Goal: Task Accomplishment & Management: Complete application form

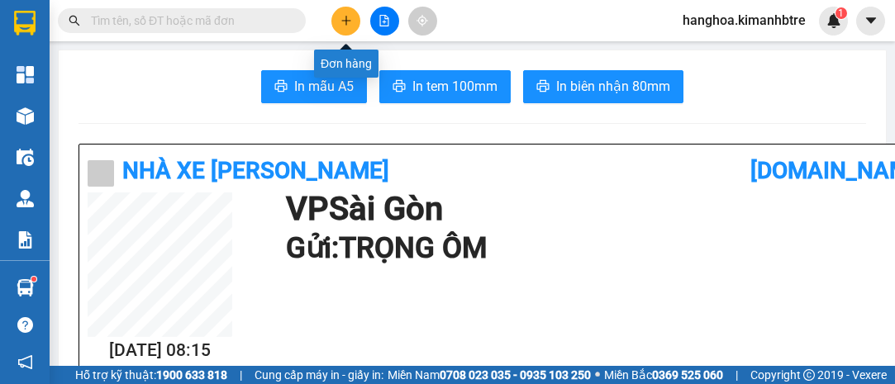
click at [342, 21] on icon "plus" at bounding box center [347, 21] width 12 height 12
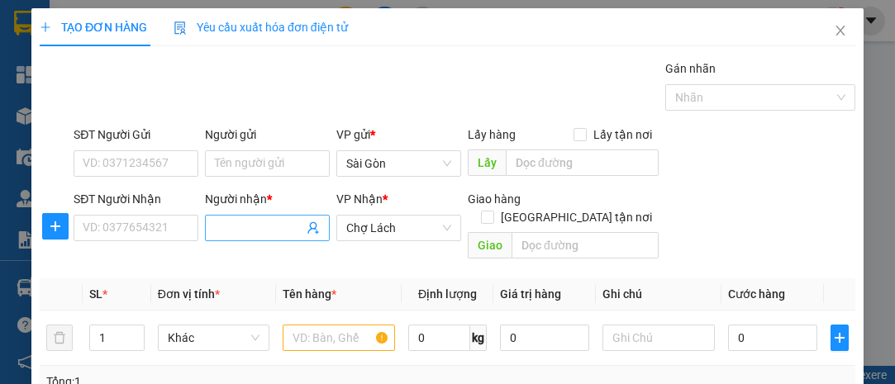
click at [227, 227] on input "Người nhận *" at bounding box center [259, 228] width 88 height 18
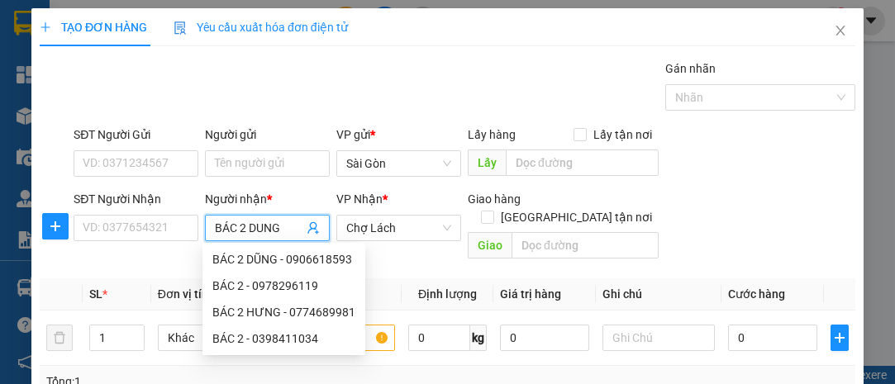
type input "BÁC 2 DŨNG"
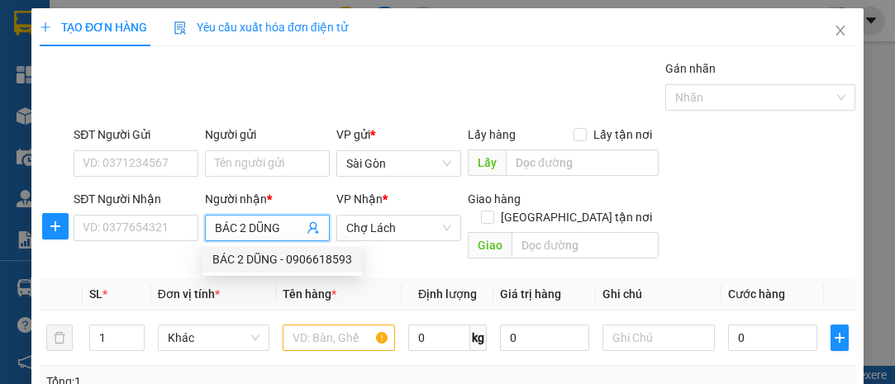
click at [297, 262] on div "BÁC 2 DŨNG - 0906618593" at bounding box center [282, 260] width 140 height 18
type input "0906618593"
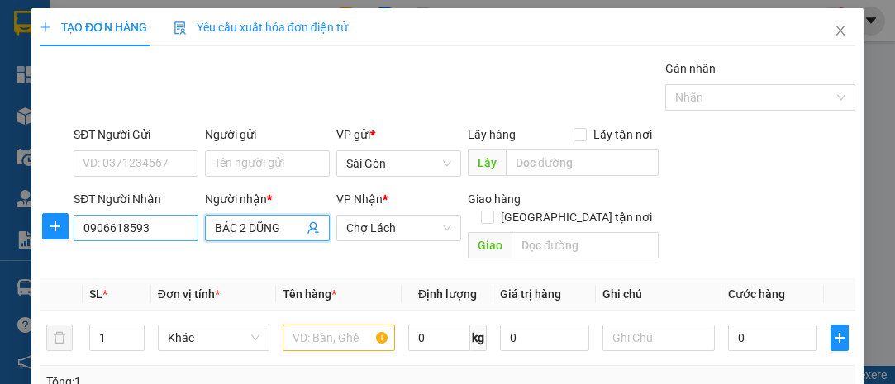
type input "BÁC 2 DŨNG"
drag, startPoint x: 152, startPoint y: 224, endPoint x: 0, endPoint y: 185, distance: 157.0
click at [0, 186] on div "TẠO ĐƠN HÀNG Yêu cầu xuất hóa đơn điện tử Transit Pickup Surcharge Ids Transit …" at bounding box center [447, 192] width 895 height 384
click at [298, 229] on input "BÁC 2 DŨNG" at bounding box center [259, 228] width 88 height 18
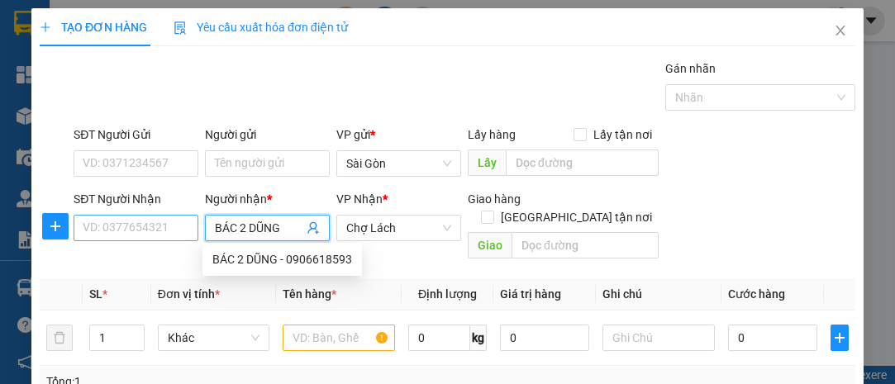
drag, startPoint x: 252, startPoint y: 236, endPoint x: 156, endPoint y: 236, distance: 95.9
click at [156, 236] on div "SĐT Người Nhận VD: 0377654321 Người nhận * BÁC 2 DŨNG VP Nhận * Chợ Lách Giao h…" at bounding box center [464, 228] width 789 height 76
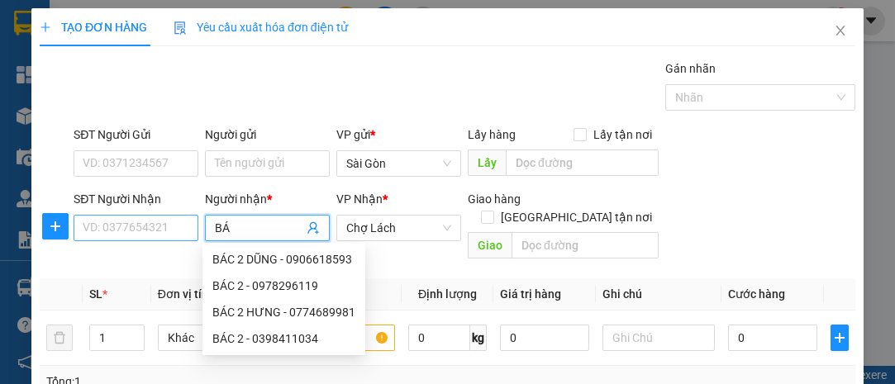
type input "B"
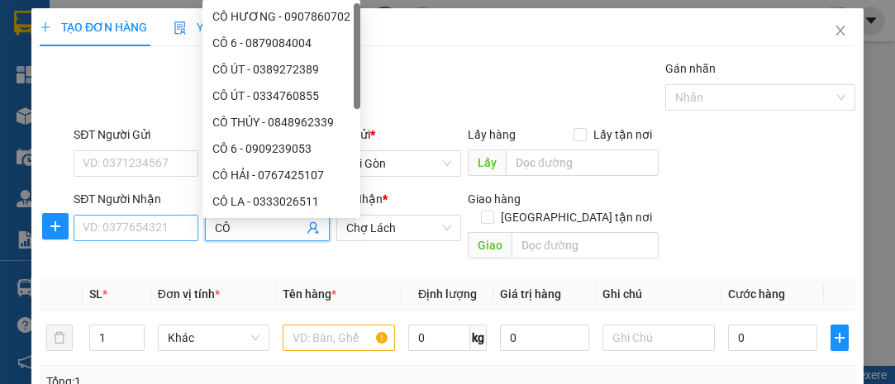
type input "CÔ 2"
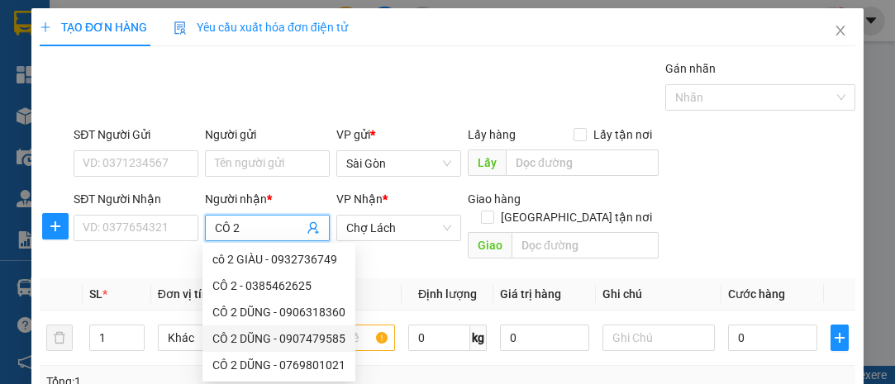
click at [231, 335] on div "CÔ 2 DŨNG - 0907479585" at bounding box center [278, 339] width 133 height 18
type input "0907479585"
type input "CÔ 2 DŨNG"
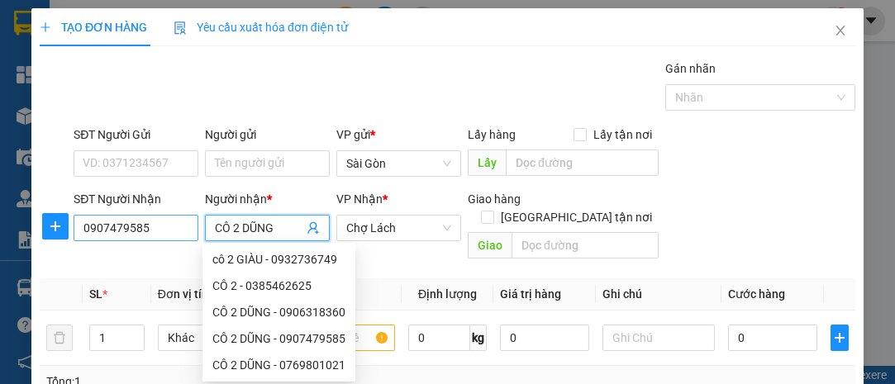
drag, startPoint x: 270, startPoint y: 225, endPoint x: 165, endPoint y: 221, distance: 104.3
click at [165, 221] on div "SĐT Người Nhận 0907479585 Người nhận * CÔ 2 DŨNG VP Nhận * Chợ Lách Giao hàng G…" at bounding box center [464, 228] width 789 height 76
drag, startPoint x: 155, startPoint y: 229, endPoint x: 9, endPoint y: 224, distance: 145.6
click at [17, 224] on div "TẠO ĐƠN HÀNG Yêu cầu xuất hóa đơn điện tử Transit Pickup Surcharge Ids Transit …" at bounding box center [447, 192] width 895 height 384
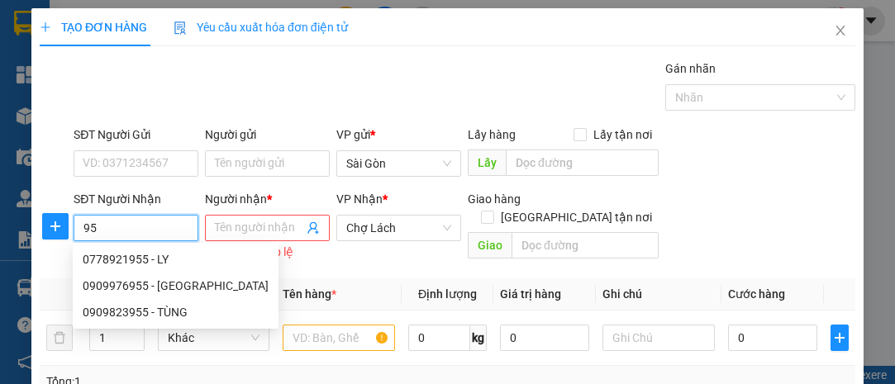
type input "9"
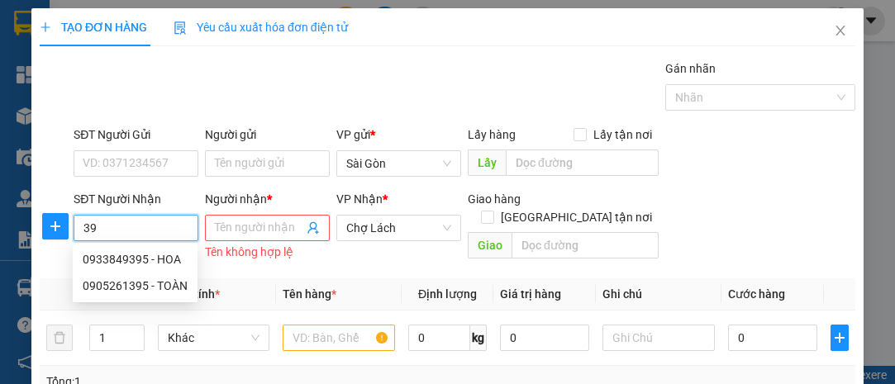
type input "3"
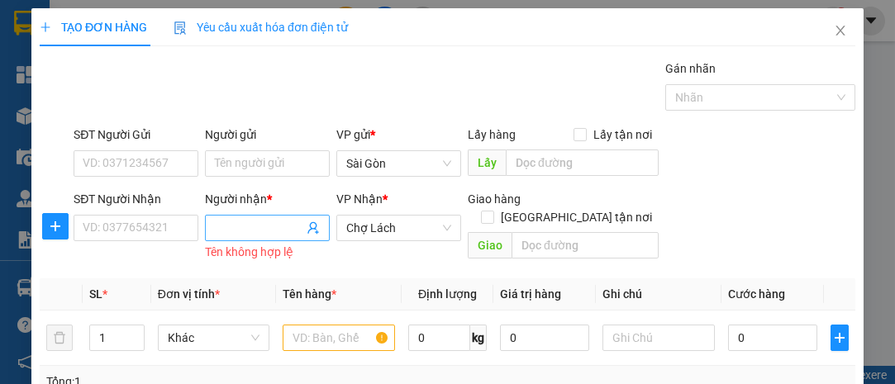
click at [221, 232] on input "Người nhận *" at bounding box center [259, 228] width 88 height 18
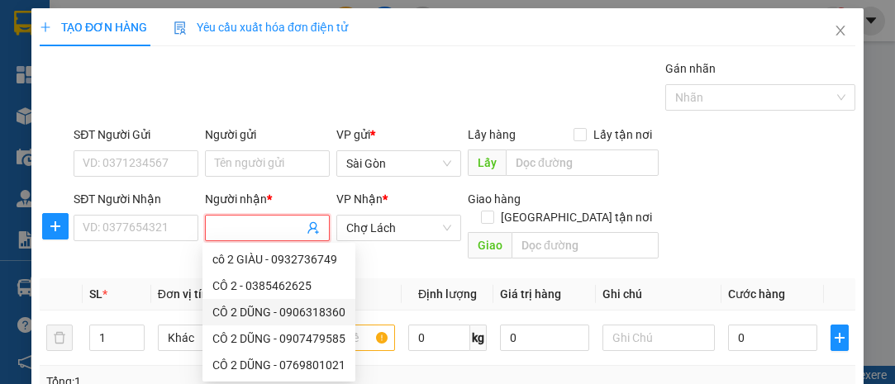
click at [275, 313] on div "CÔ 2 DŨNG - 0906318360" at bounding box center [278, 312] width 133 height 18
type input "0906318360"
type input "CÔ 2 DŨNG"
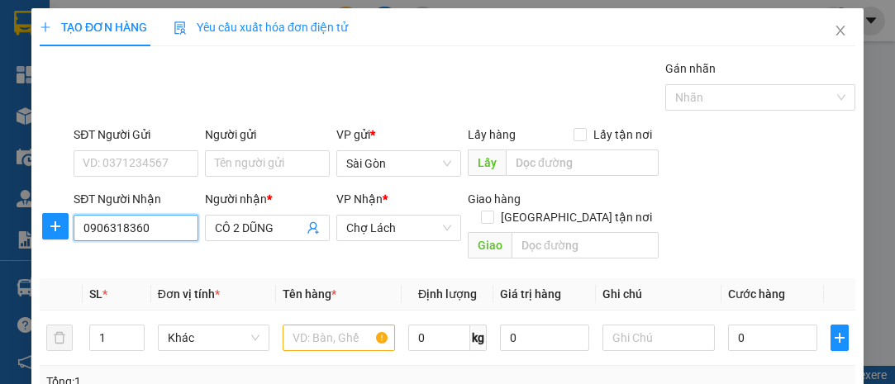
drag, startPoint x: 154, startPoint y: 231, endPoint x: 35, endPoint y: 222, distance: 119.4
click at [35, 222] on div "TẠO ĐƠN HÀNG Yêu cầu xuất hóa đơn điện tử Transit Pickup Surcharge Ids Transit …" at bounding box center [447, 309] width 833 height 602
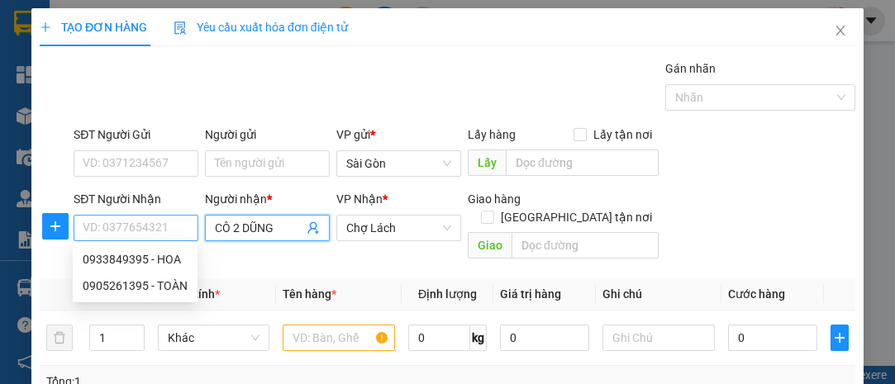
drag, startPoint x: 276, startPoint y: 225, endPoint x: 155, endPoint y: 226, distance: 120.7
click at [156, 226] on div "SĐT Người Nhận VD: 0377654321 Người nhận * CÔ 2 DŨNG CÔ 2 DŨNG VP Nhận * Chợ Lá…" at bounding box center [464, 228] width 789 height 76
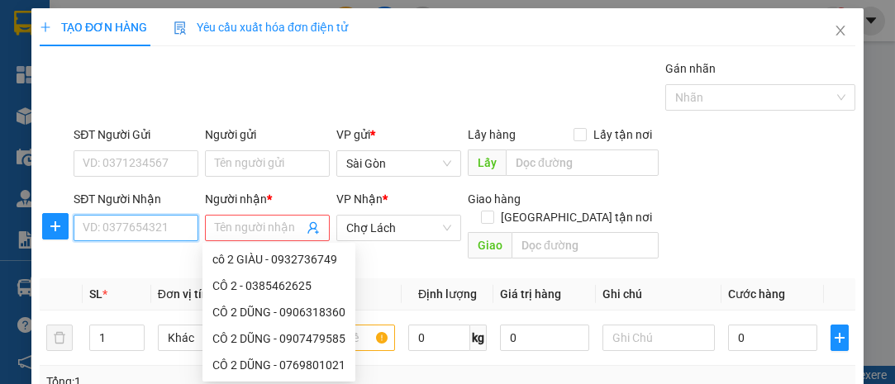
click at [126, 225] on input "SĐT Người Nhận" at bounding box center [136, 228] width 125 height 26
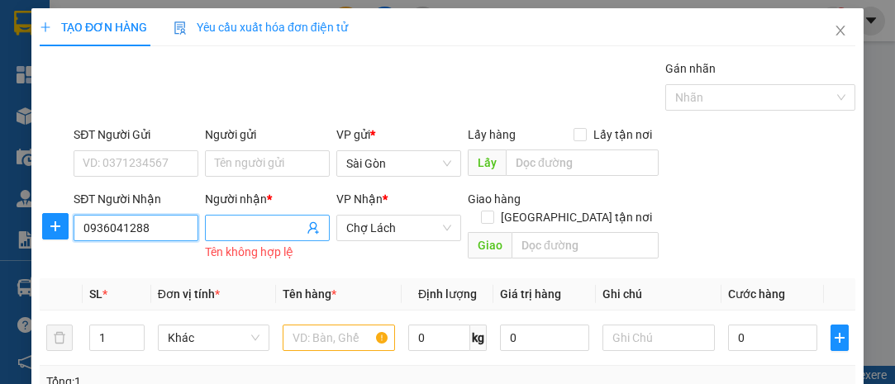
type input "0936041288"
click at [244, 231] on input "Người nhận *" at bounding box center [259, 228] width 88 height 18
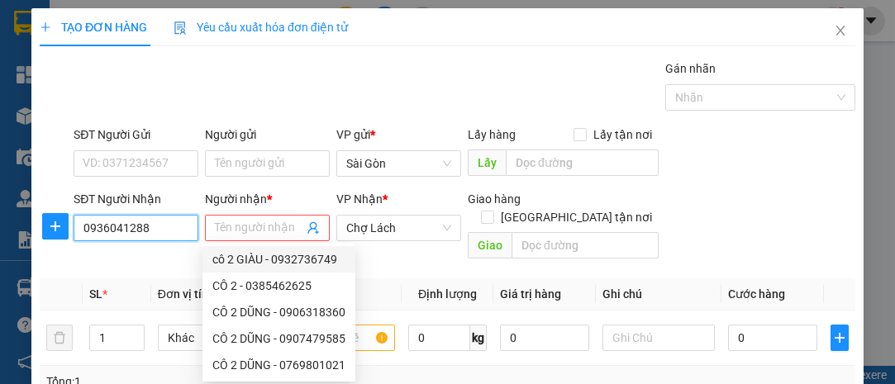
drag, startPoint x: 150, startPoint y: 227, endPoint x: 0, endPoint y: 215, distance: 151.0
click at [0, 215] on div "TẠO ĐƠN HÀNG Yêu cầu xuất hóa đơn điện tử Transit Pickup Surcharge Ids Transit …" at bounding box center [447, 192] width 895 height 384
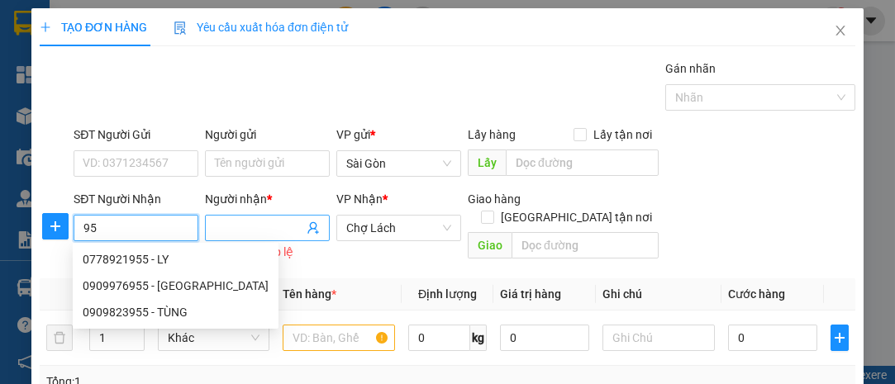
type input "9"
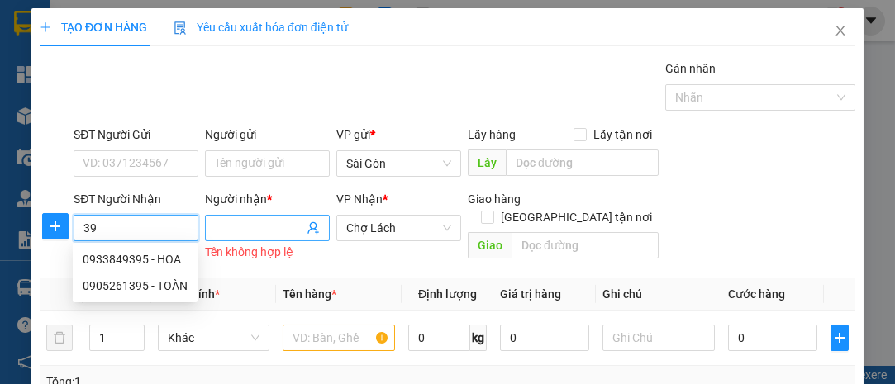
type input "3"
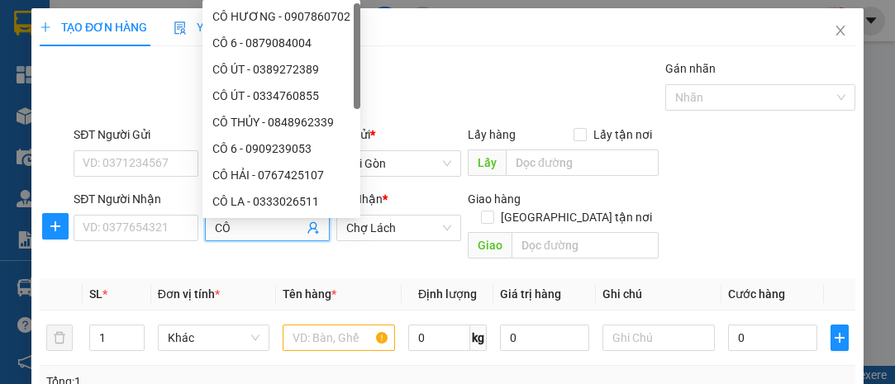
type input "CÔ 2"
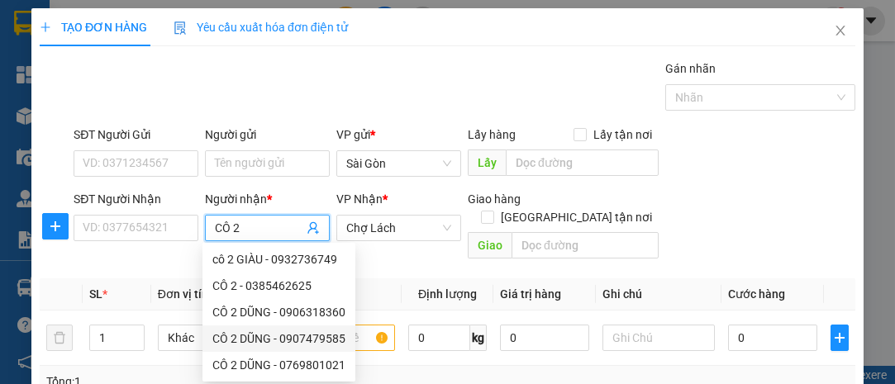
click at [330, 334] on div "CÔ 2 DŨNG - 0907479585" at bounding box center [278, 339] width 133 height 18
type input "0907479585"
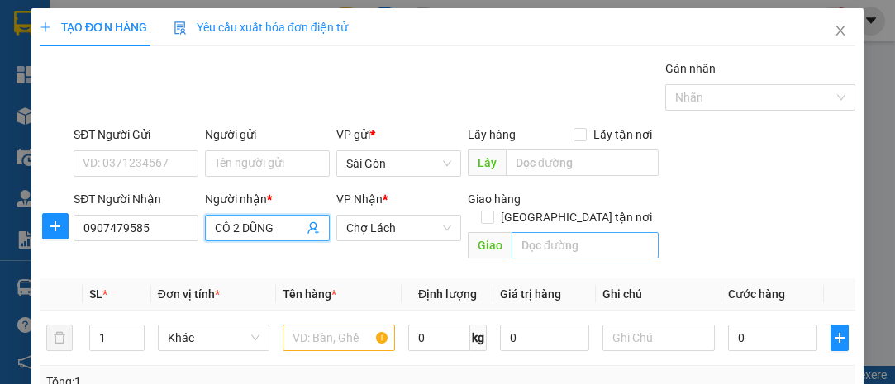
type input "CÔ 2 DŨNG"
click at [531, 232] on input "text" at bounding box center [585, 245] width 146 height 26
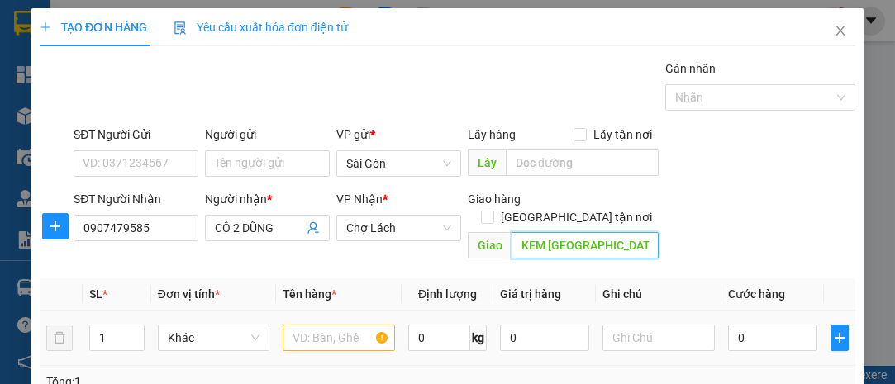
type input "KEM [GEOGRAPHIC_DATA]"
click at [330, 325] on input "text" at bounding box center [339, 338] width 112 height 26
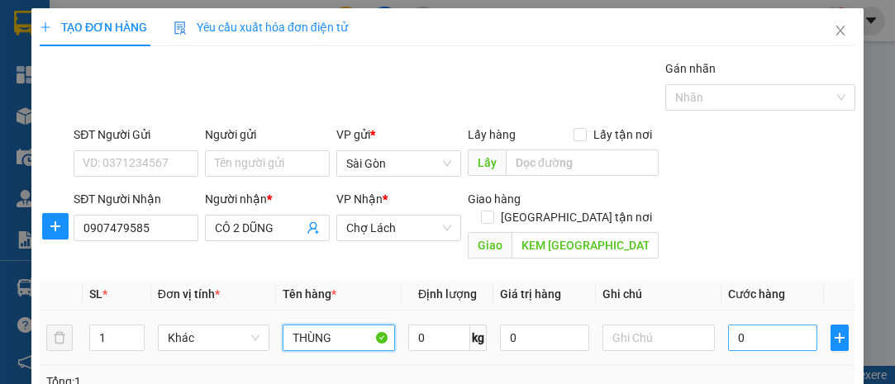
type input "THÙNG"
click at [733, 325] on input "0" at bounding box center [772, 338] width 89 height 26
type input "004"
type input "4"
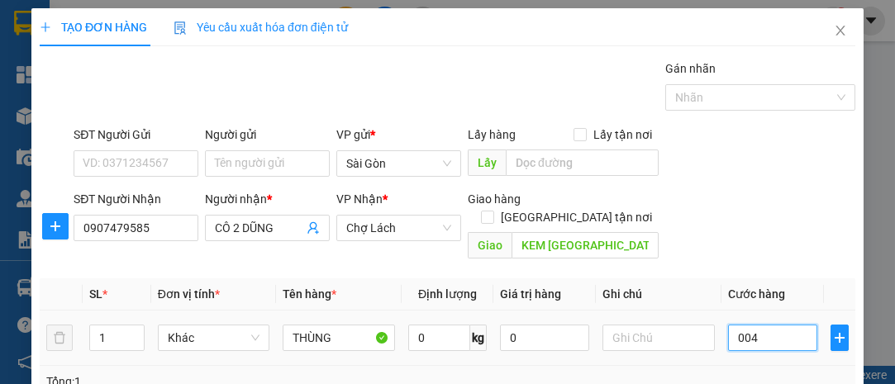
type input "0.040"
type input "40"
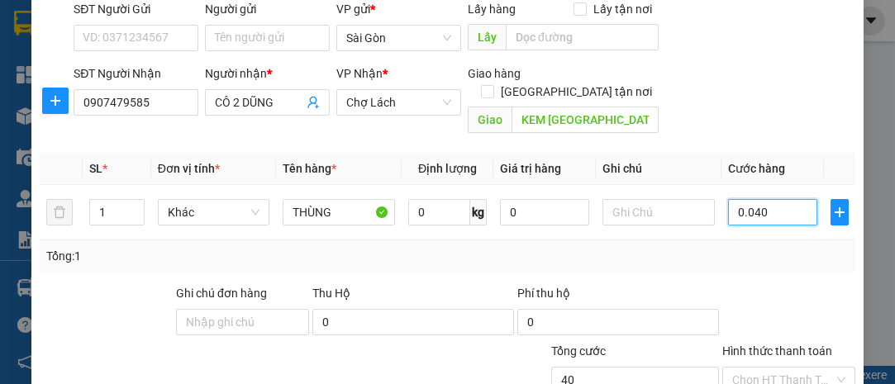
scroll to position [224, 0]
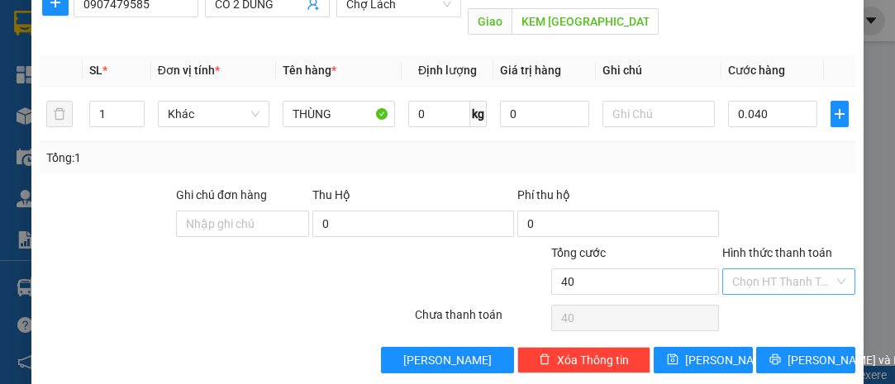
click at [732, 270] on input "Hình thức thanh toán" at bounding box center [783, 282] width 102 height 25
type input "40.000"
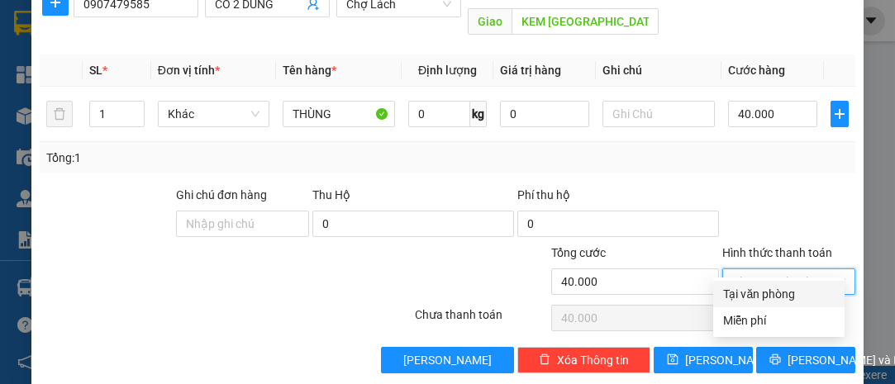
click at [747, 286] on div "Tại văn phòng" at bounding box center [779, 294] width 112 height 18
type input "0"
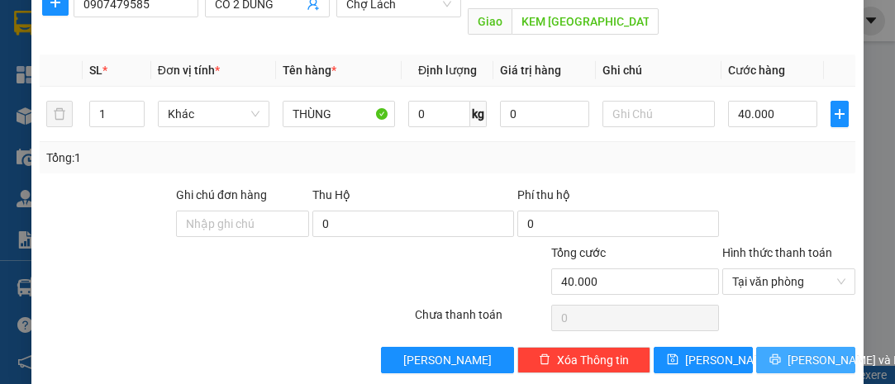
click at [780, 347] on button "[PERSON_NAME] và In" at bounding box center [805, 360] width 99 height 26
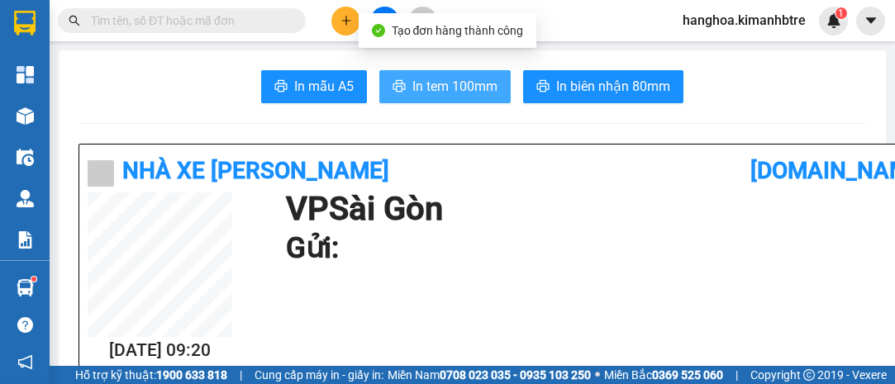
click at [457, 86] on span "In tem 100mm" at bounding box center [455, 86] width 85 height 21
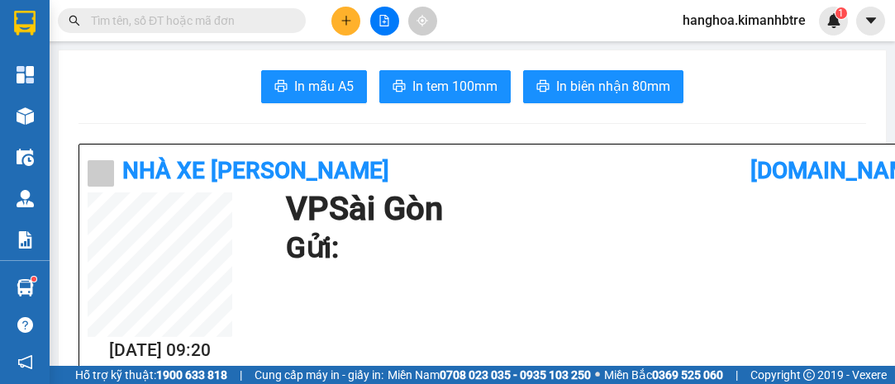
click at [352, 21] on button at bounding box center [346, 21] width 29 height 29
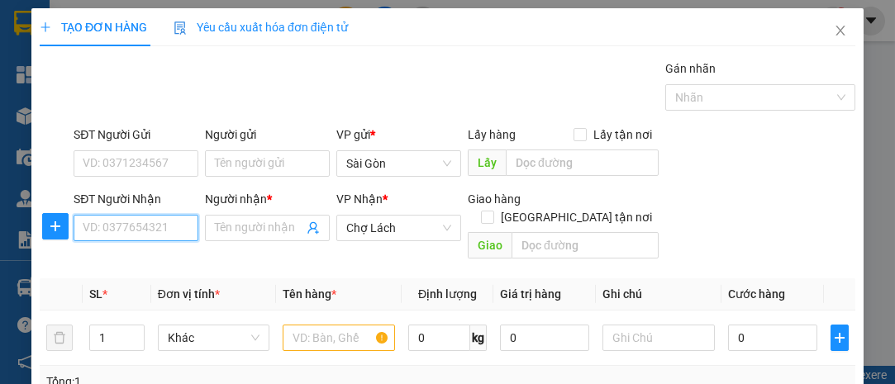
click at [146, 230] on input "SĐT Người Nhận" at bounding box center [136, 228] width 125 height 26
type input "0939675355"
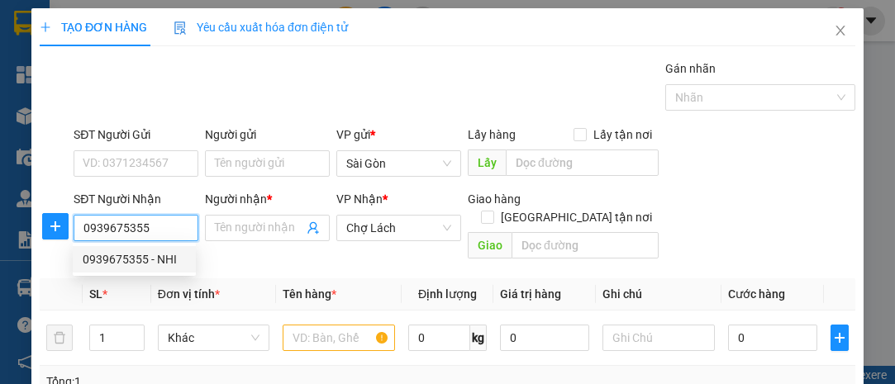
click at [133, 255] on div "0939675355 - NHI" at bounding box center [134, 260] width 103 height 18
type input "NHI"
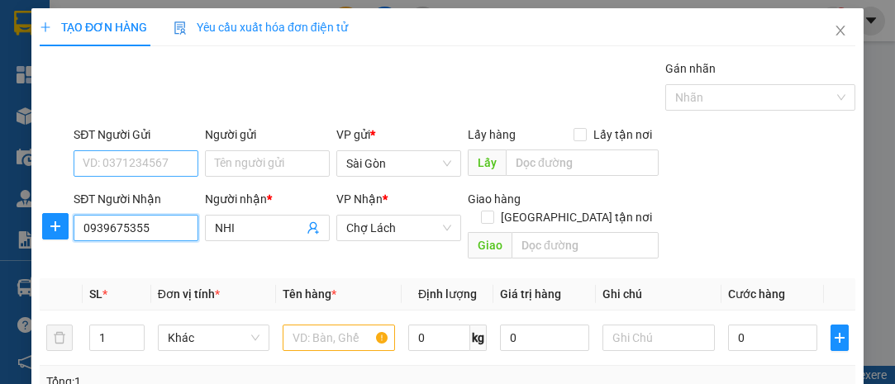
type input "0939675355"
click at [131, 162] on input "SĐT Người Gửi" at bounding box center [136, 163] width 125 height 26
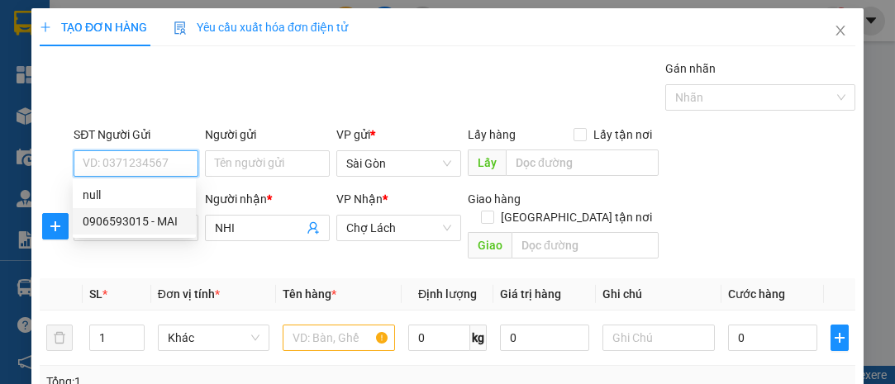
click at [148, 219] on div "0906593015 - MAI" at bounding box center [134, 221] width 103 height 18
type input "0906593015"
type input "MAI"
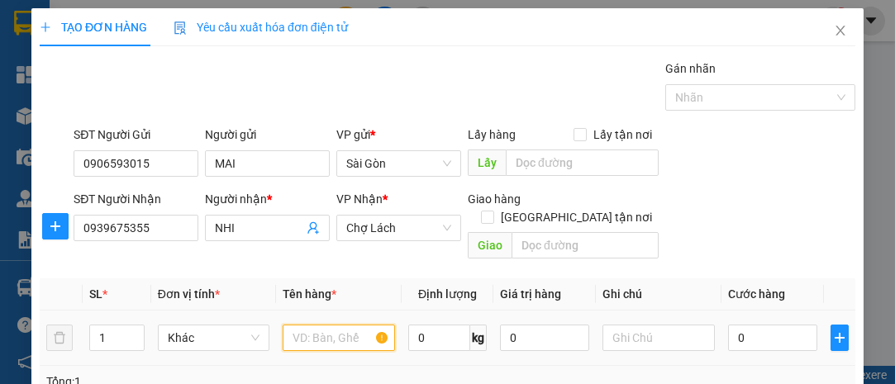
click at [298, 325] on input "text" at bounding box center [339, 338] width 112 height 26
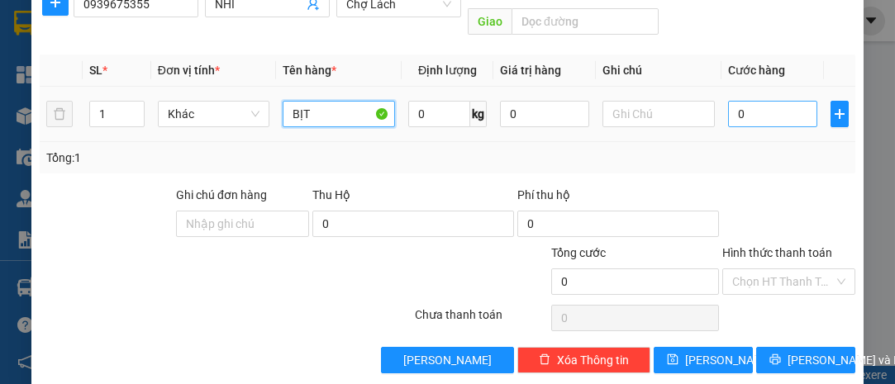
type input "BỊT"
click at [758, 101] on input "0" at bounding box center [772, 114] width 89 height 26
type input "003"
type input "3"
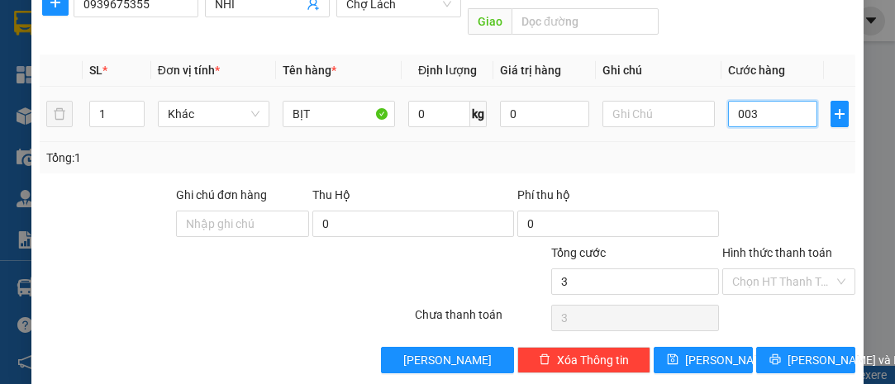
type input "0.030"
type input "30"
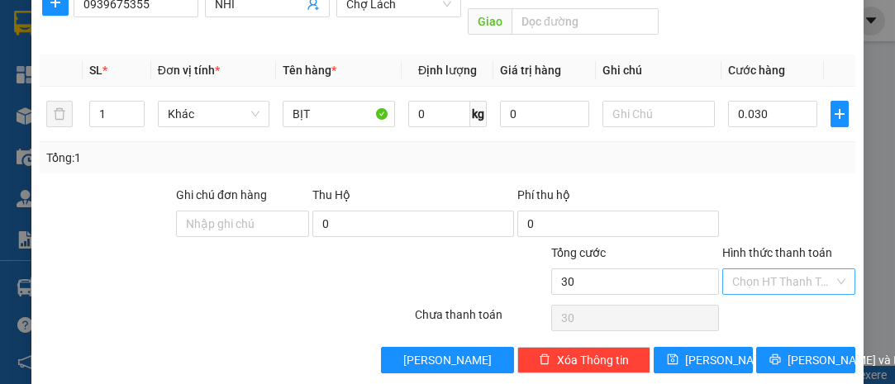
click at [752, 270] on input "Hình thức thanh toán" at bounding box center [783, 282] width 102 height 25
type input "30.000"
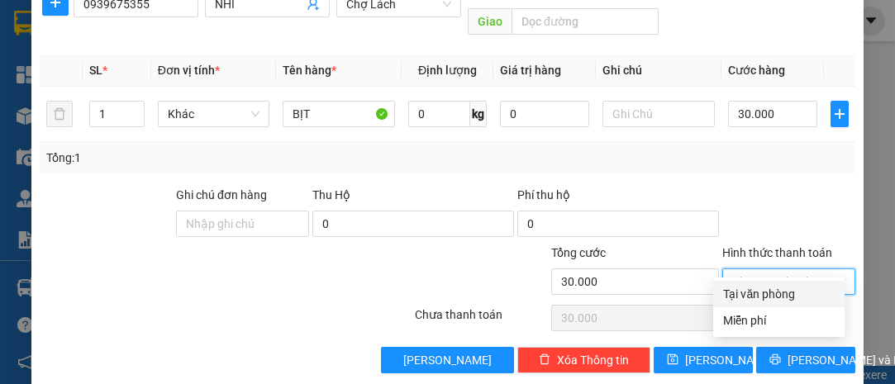
click at [753, 294] on div "Tại văn phòng" at bounding box center [779, 294] width 112 height 18
type input "0"
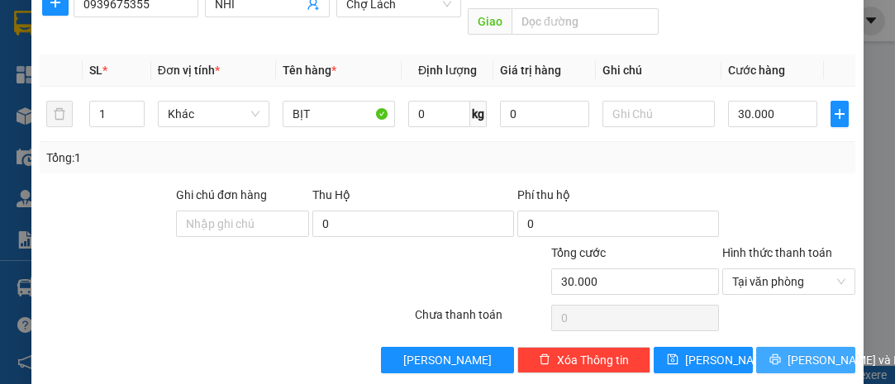
click at [794, 351] on span "[PERSON_NAME] và In" at bounding box center [846, 360] width 116 height 18
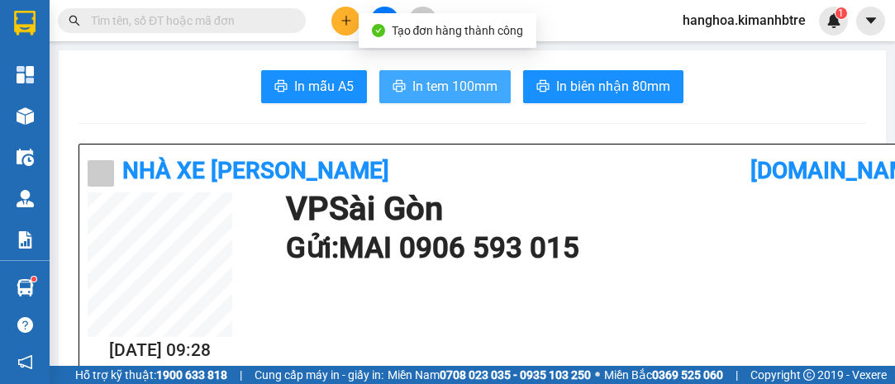
click at [441, 79] on span "In tem 100mm" at bounding box center [455, 86] width 85 height 21
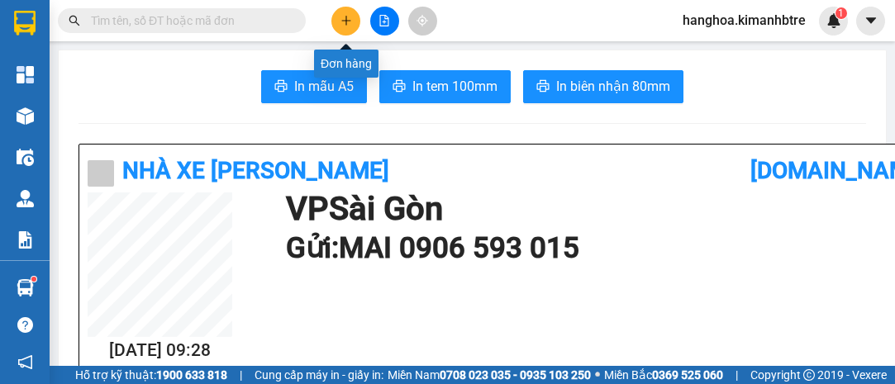
click at [342, 15] on icon "plus" at bounding box center [347, 21] width 12 height 12
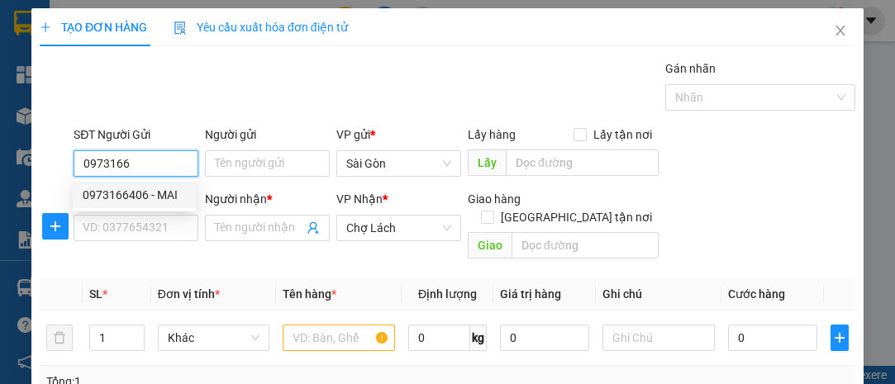
click at [131, 195] on div "0973166406 - MAI" at bounding box center [134, 195] width 103 height 18
type input "0973166406"
type input "MAI"
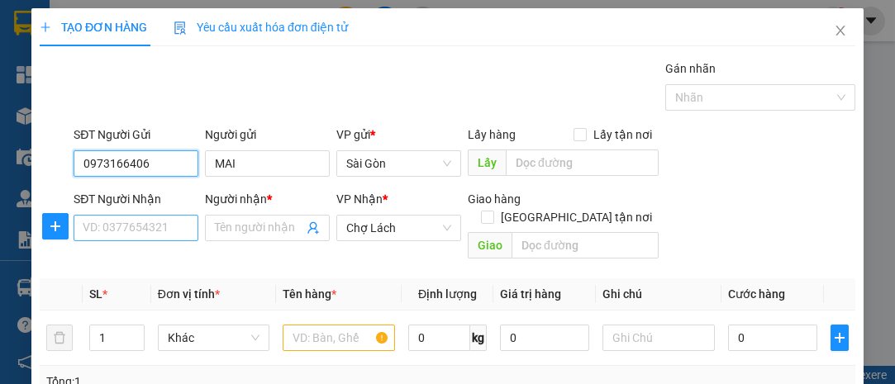
type input "0973166406"
click at [133, 233] on input "SĐT Người Nhận" at bounding box center [136, 228] width 125 height 26
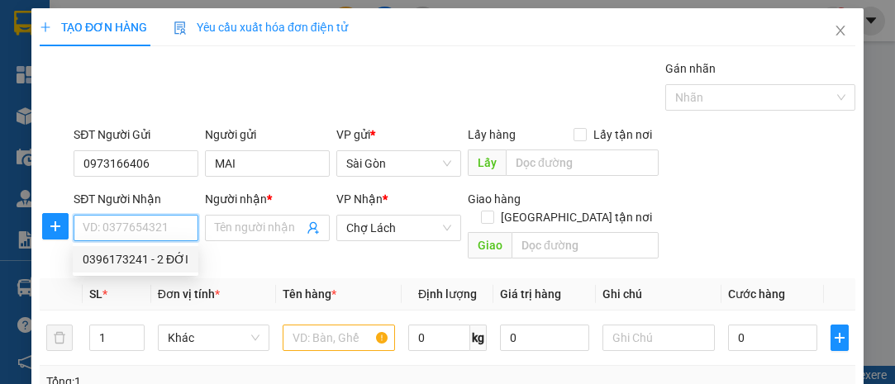
click at [150, 257] on div "0396173241 - 2 ĐỚI" at bounding box center [136, 260] width 106 height 18
type input "0396173241"
type input "2 ĐỚI"
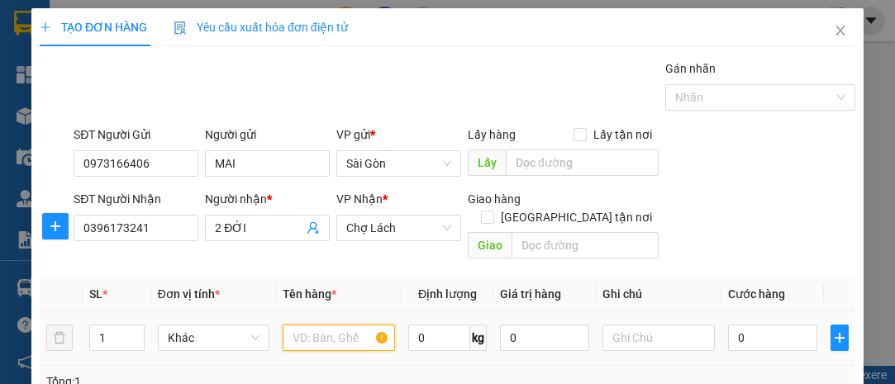
click at [322, 325] on input "text" at bounding box center [339, 338] width 112 height 26
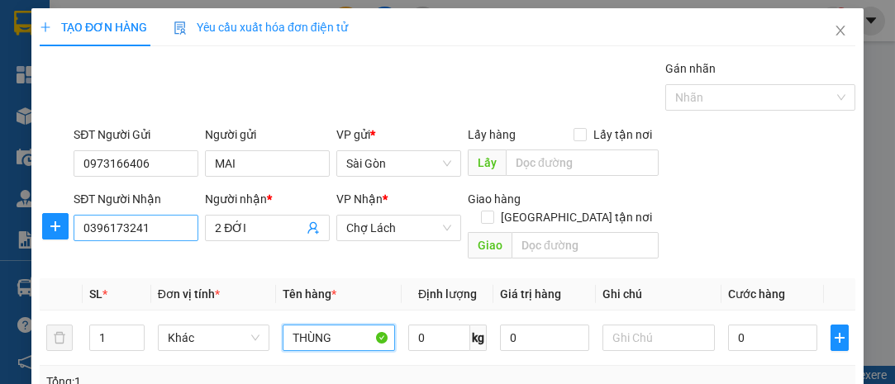
type input "THÙNG"
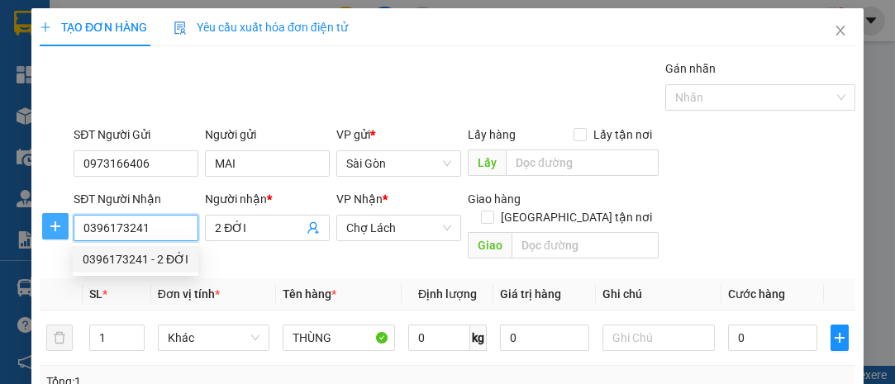
drag, startPoint x: 155, startPoint y: 222, endPoint x: 54, endPoint y: 227, distance: 101.9
click at [54, 227] on div "SĐT Người Nhận 0396173241 Người nhận * 2 ĐỚI VP Nhận * Chợ Lách Giao hàng Giao …" at bounding box center [447, 228] width 819 height 76
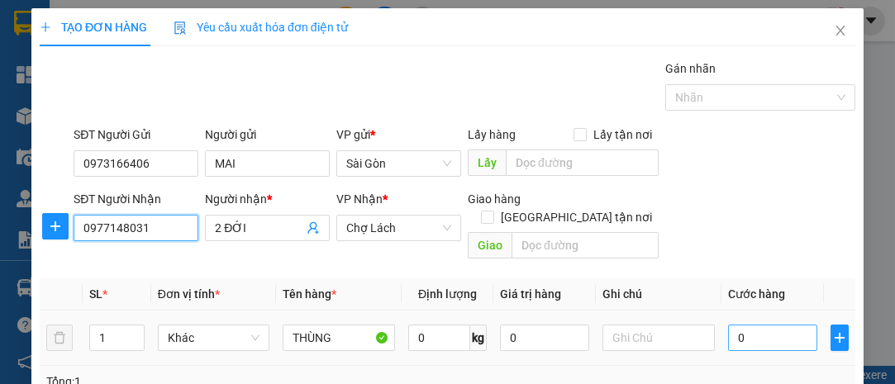
type input "0977148031"
click at [778, 325] on input "0" at bounding box center [772, 338] width 89 height 26
type input "003"
type input "3"
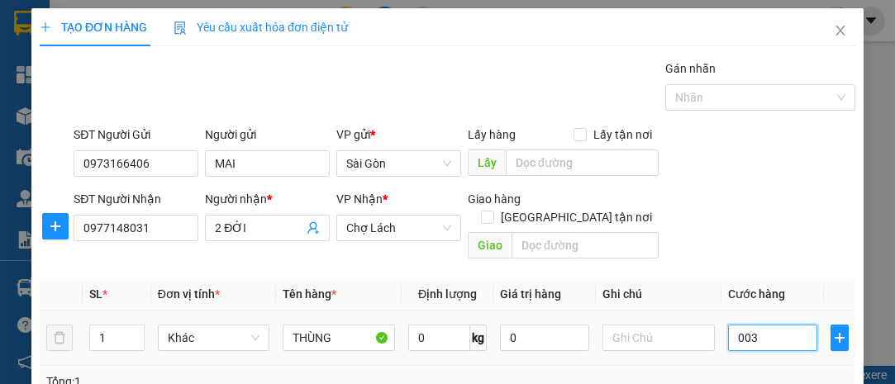
type input "0.030"
type input "30"
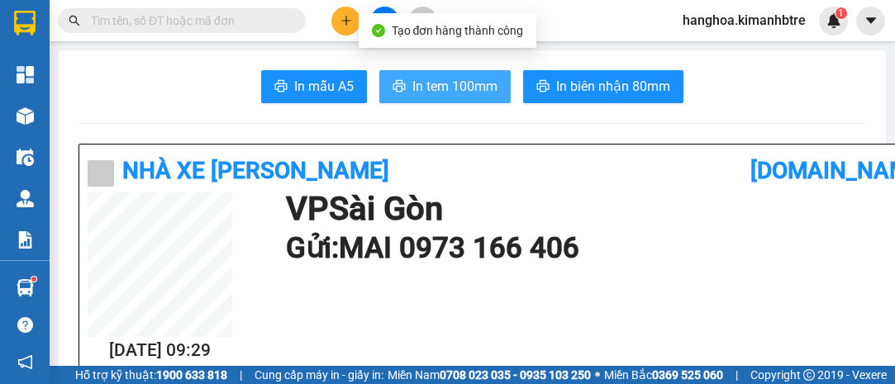
click at [425, 88] on span "In tem 100mm" at bounding box center [455, 86] width 85 height 21
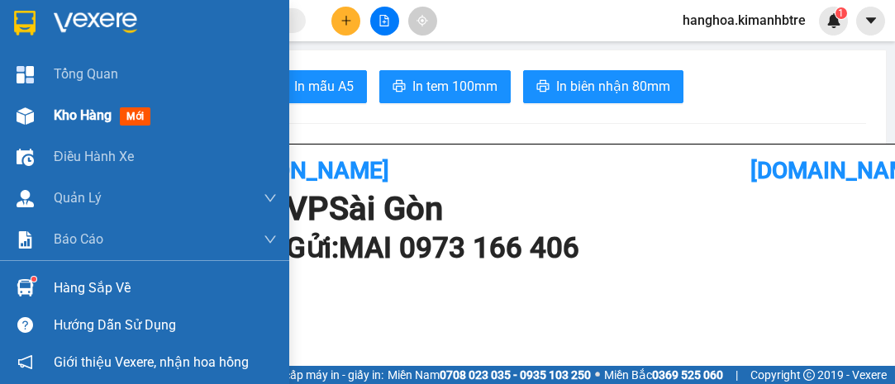
click at [103, 115] on span "Kho hàng" at bounding box center [83, 115] width 58 height 16
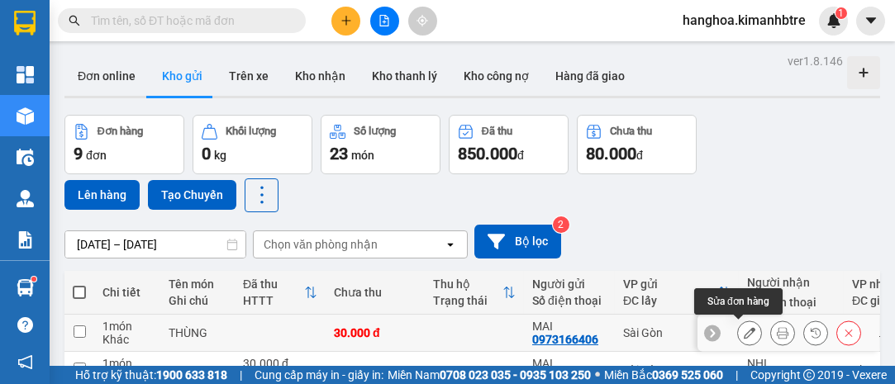
click at [744, 327] on icon at bounding box center [750, 333] width 12 height 12
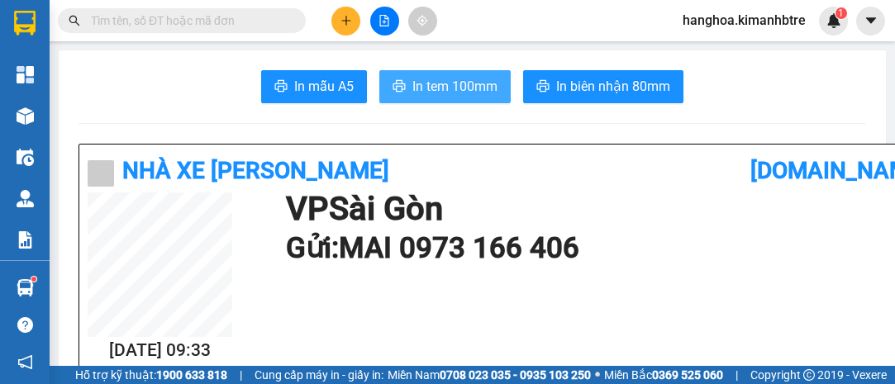
click at [444, 88] on span "In tem 100mm" at bounding box center [455, 86] width 85 height 21
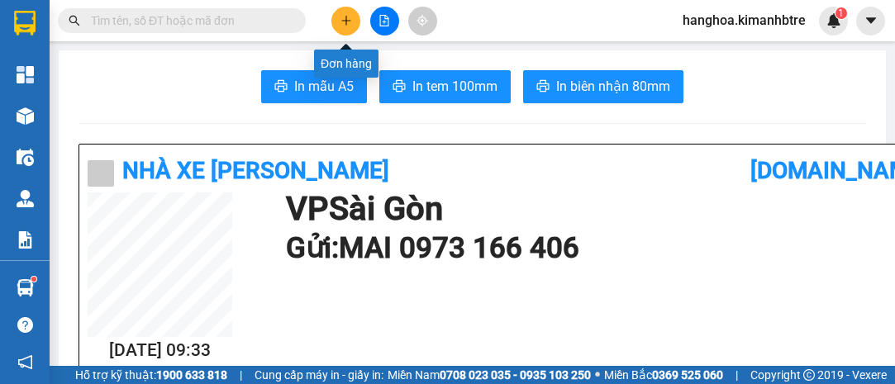
click at [347, 19] on icon "plus" at bounding box center [347, 21] width 12 height 12
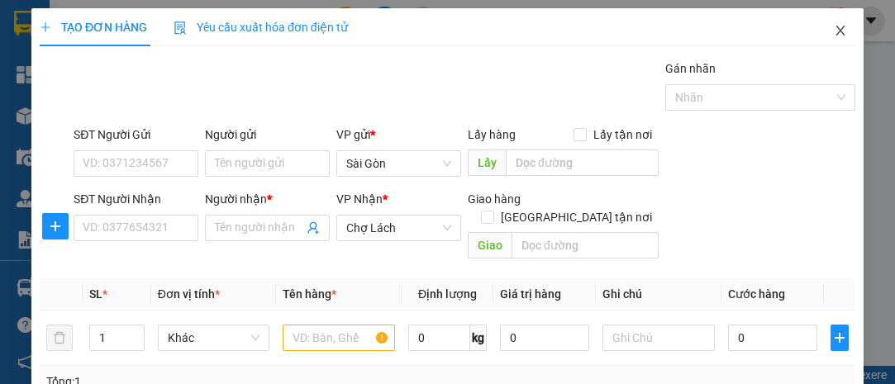
click at [834, 31] on icon "close" at bounding box center [840, 30] width 13 height 13
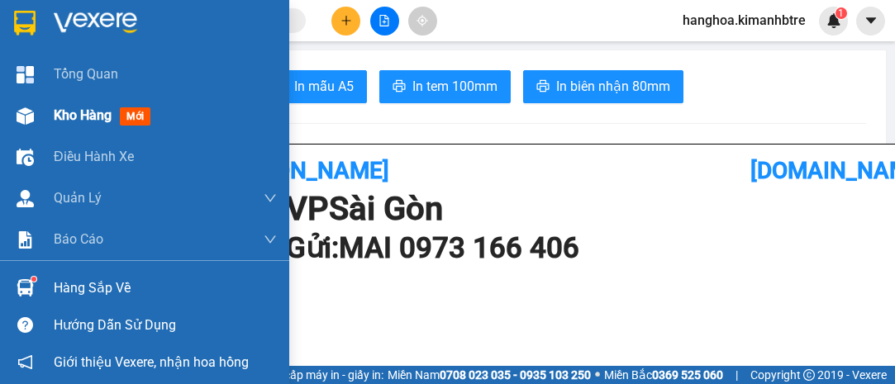
click at [93, 113] on span "Kho hàng" at bounding box center [83, 115] width 58 height 16
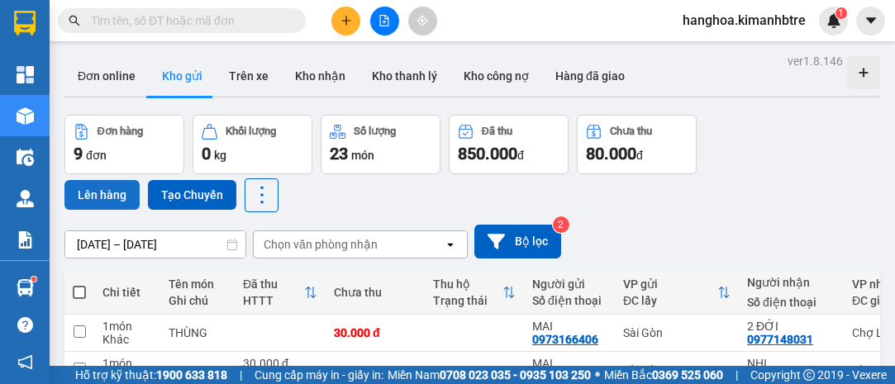
click at [105, 180] on button "Lên hàng" at bounding box center [101, 195] width 75 height 30
click at [108, 180] on button "Lên hàng" at bounding box center [101, 195] width 75 height 30
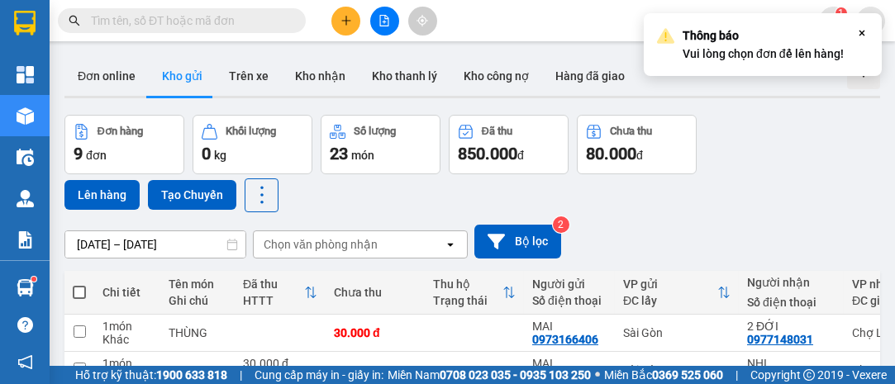
click at [76, 286] on span at bounding box center [79, 292] width 13 height 13
click at [79, 284] on input "checkbox" at bounding box center [79, 284] width 0 height 0
checkbox input "true"
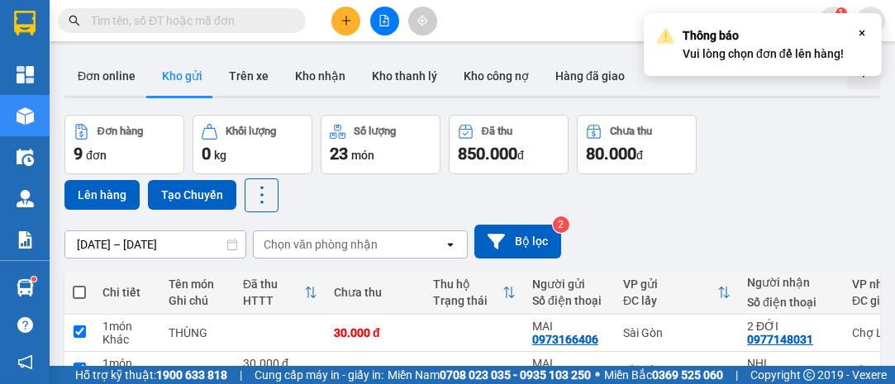
checkbox input "true"
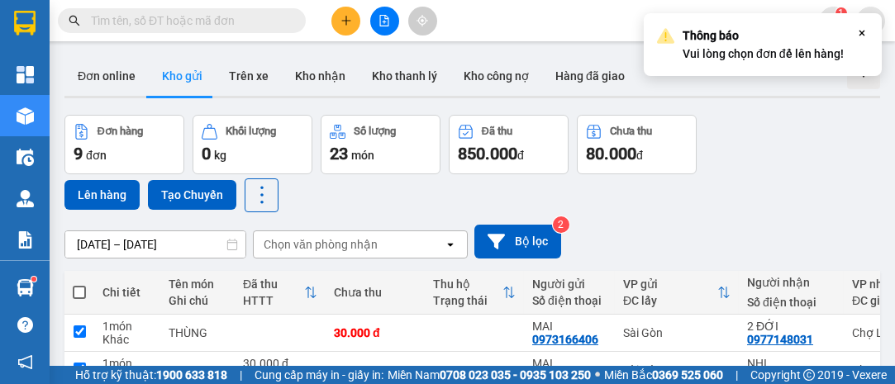
checkbox input "true"
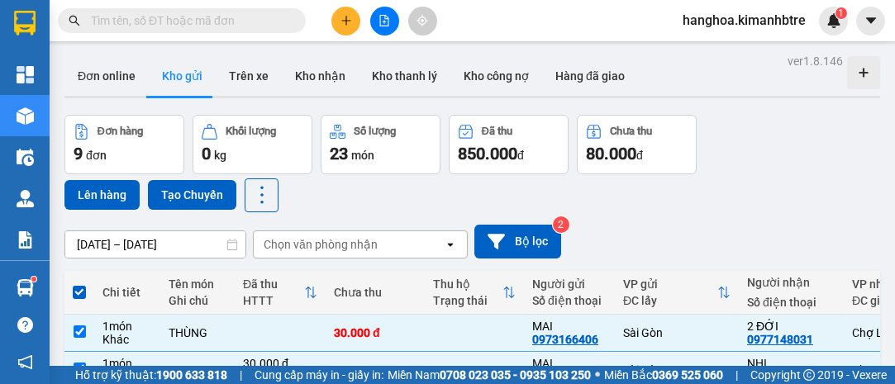
click at [104, 180] on button "Lên hàng" at bounding box center [101, 195] width 75 height 30
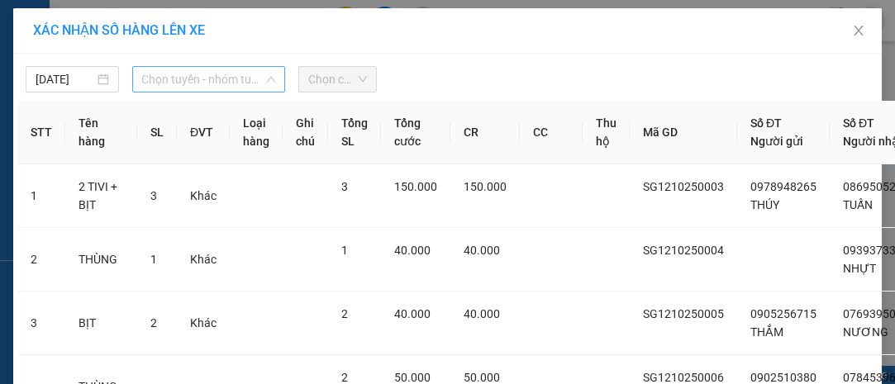
click at [173, 78] on span "Chọn tuyến - nhóm tuyến" at bounding box center [209, 79] width 134 height 25
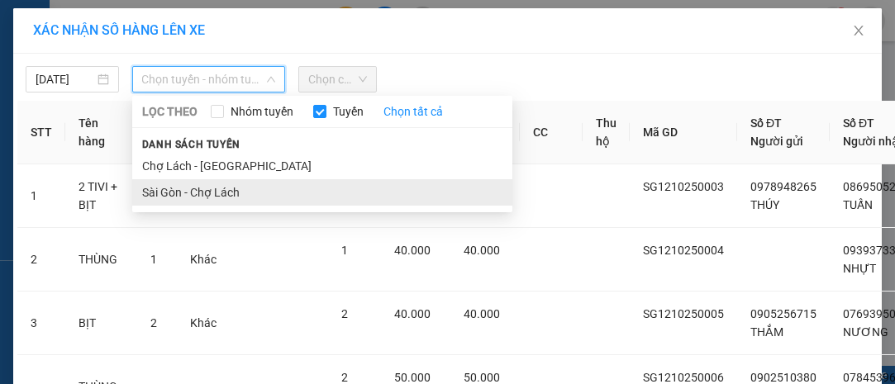
click at [260, 195] on li "Sài Gòn - Chợ Lách" at bounding box center [322, 192] width 380 height 26
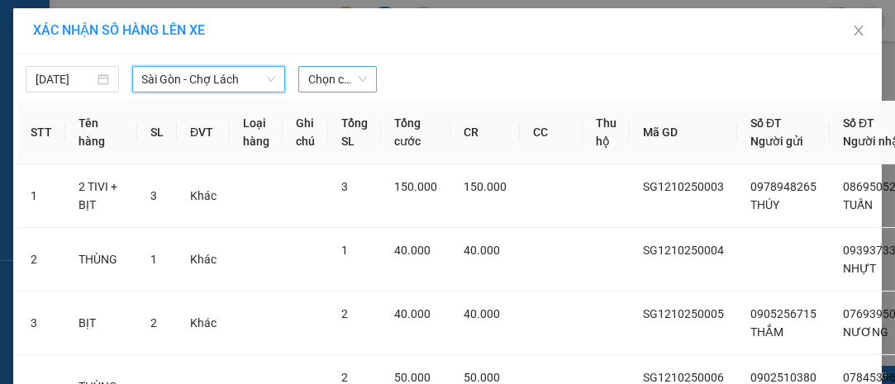
click at [323, 73] on span "Chọn chuyến" at bounding box center [337, 79] width 58 height 25
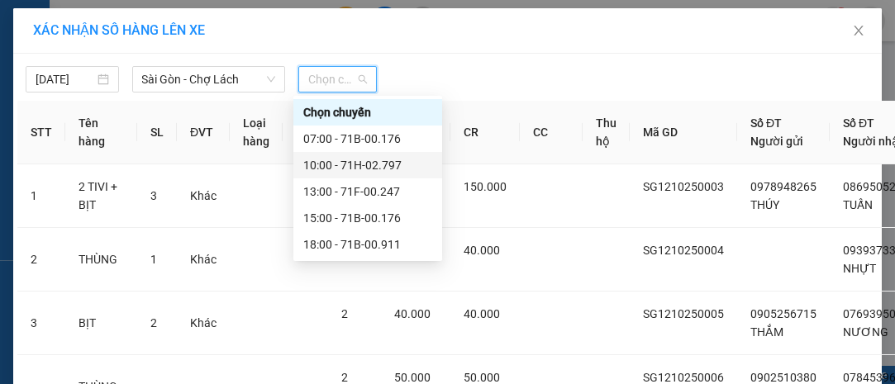
click at [404, 164] on div "10:00 - 71H-02.797" at bounding box center [367, 165] width 129 height 18
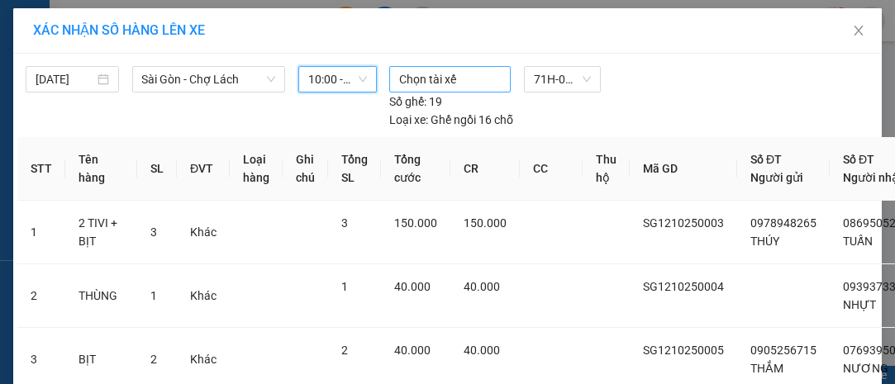
click at [451, 79] on div at bounding box center [450, 79] width 113 height 20
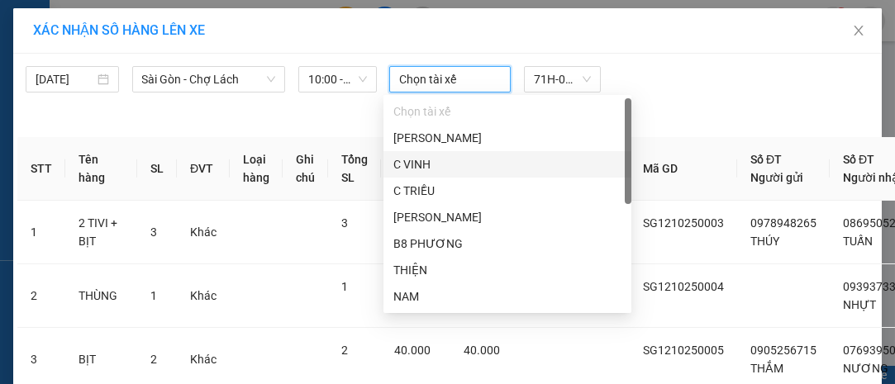
click at [470, 166] on div "C VINH" at bounding box center [508, 164] width 228 height 18
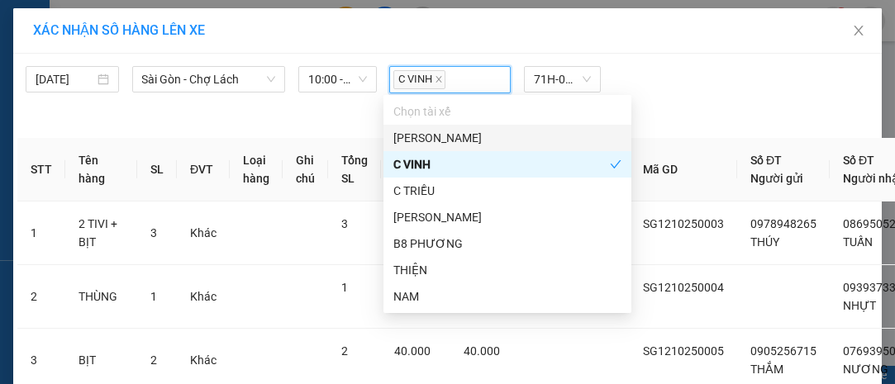
click at [698, 72] on div "C VINH 71H-02.797 Số ghế: 19 Loại xe: Ghế ngồi 16 chỗ" at bounding box center [563, 98] width 360 height 64
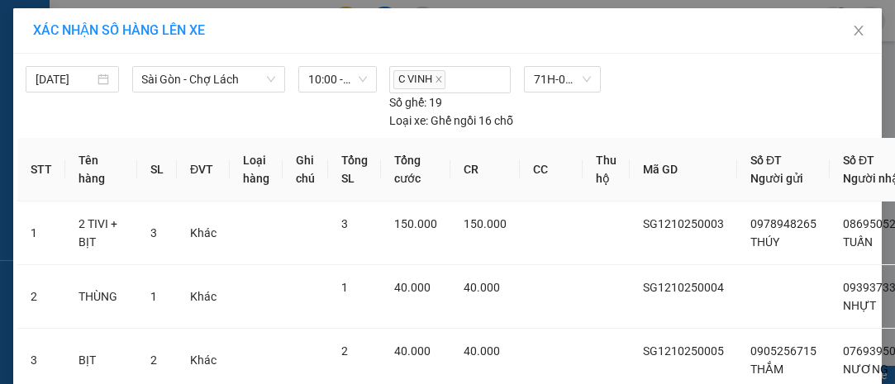
drag, startPoint x: 524, startPoint y: 327, endPoint x: 513, endPoint y: 306, distance: 24.0
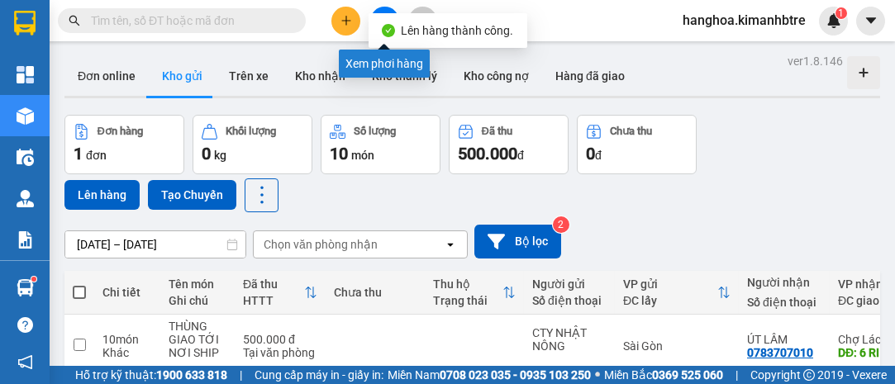
click at [383, 9] on button at bounding box center [384, 21] width 29 height 29
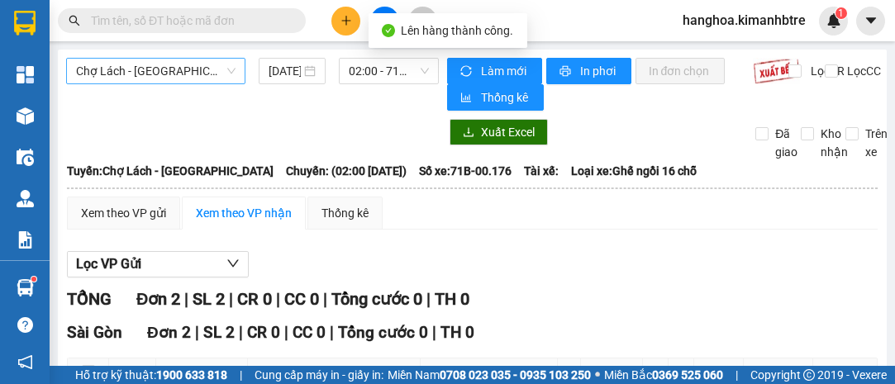
click at [174, 63] on span "Chợ Lách - [GEOGRAPHIC_DATA]" at bounding box center [156, 71] width 160 height 25
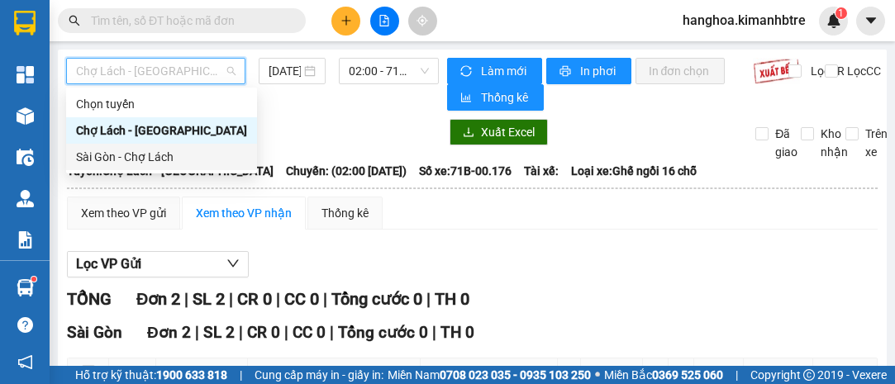
click at [183, 155] on div "Sài Gòn - Chợ Lách" at bounding box center [161, 157] width 171 height 18
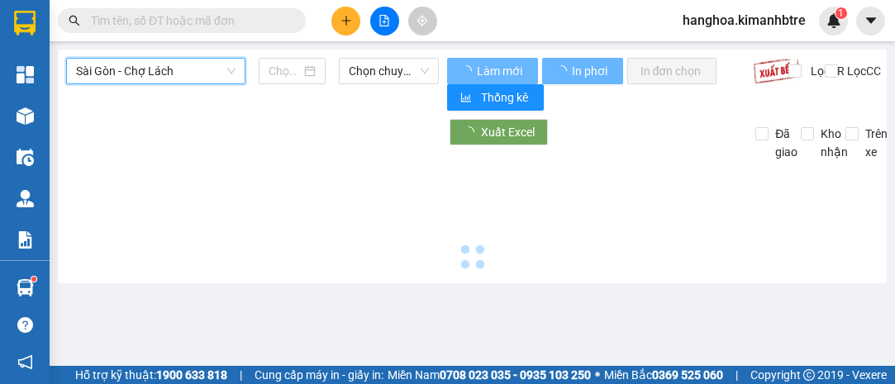
type input "[DATE]"
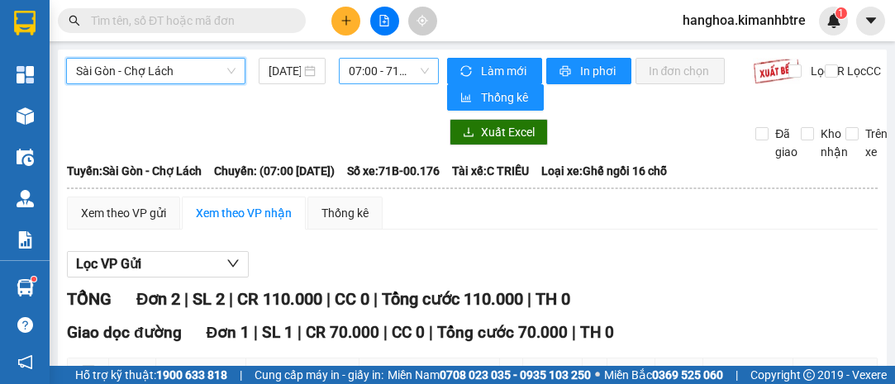
click at [375, 69] on span "07:00 - 71B-00.176" at bounding box center [388, 71] width 79 height 25
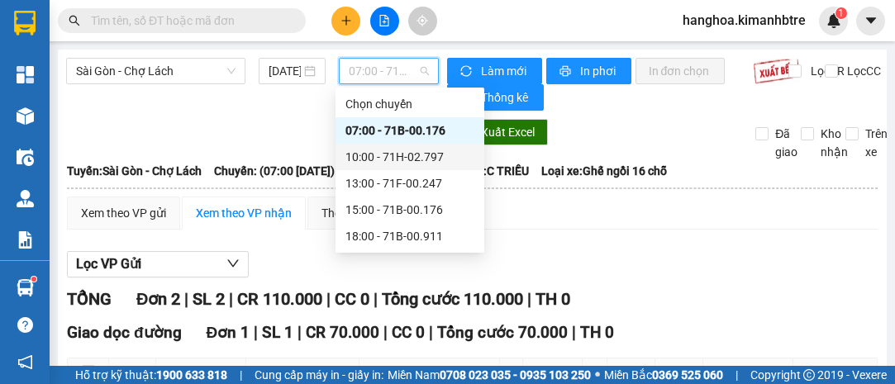
click at [432, 152] on div "10:00 - 71H-02.797" at bounding box center [410, 157] width 129 height 18
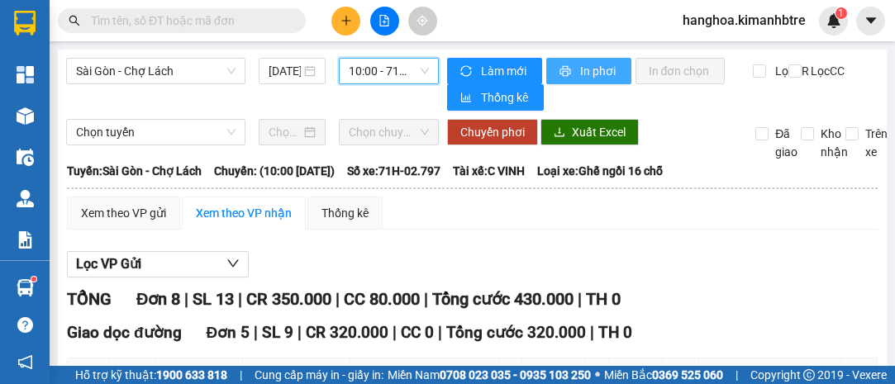
click at [564, 74] on span "printer" at bounding box center [567, 71] width 14 height 13
